Goal: Task Accomplishment & Management: Manage account settings

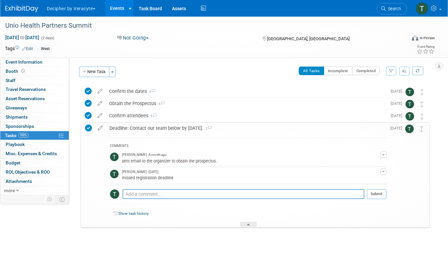
click at [121, 11] on link "Events" at bounding box center [117, 8] width 24 height 16
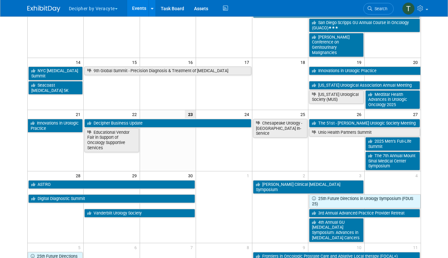
scroll to position [143, 0]
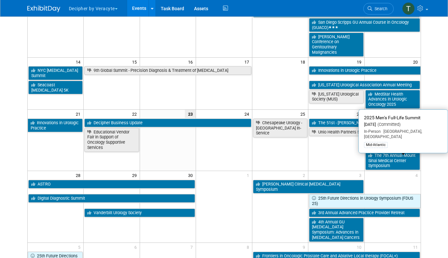
click at [406, 150] on link "2025 Men’s Full-Life Summit" at bounding box center [393, 144] width 55 height 14
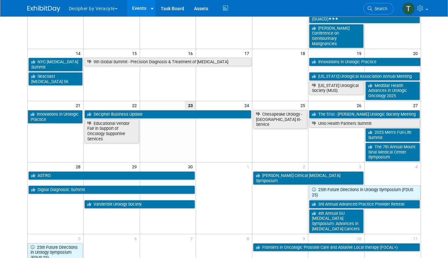
scroll to position [153, 0]
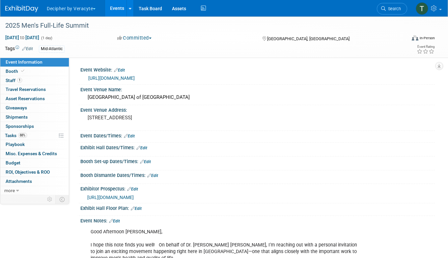
click at [40, 140] on div "88% Tasks 88% Tasks" at bounding box center [34, 135] width 69 height 9
click at [40, 137] on link "88% Tasks 88%" at bounding box center [34, 135] width 69 height 9
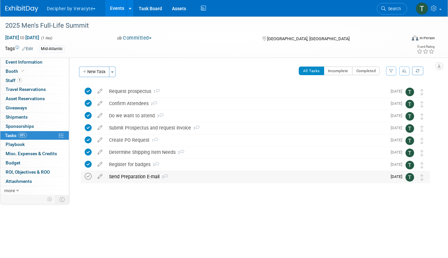
click at [88, 178] on icon at bounding box center [88, 176] width 7 height 7
click at [28, 78] on link "1 Staff 1" at bounding box center [34, 80] width 69 height 9
